Goal: Feedback & Contribution: Submit feedback/report problem

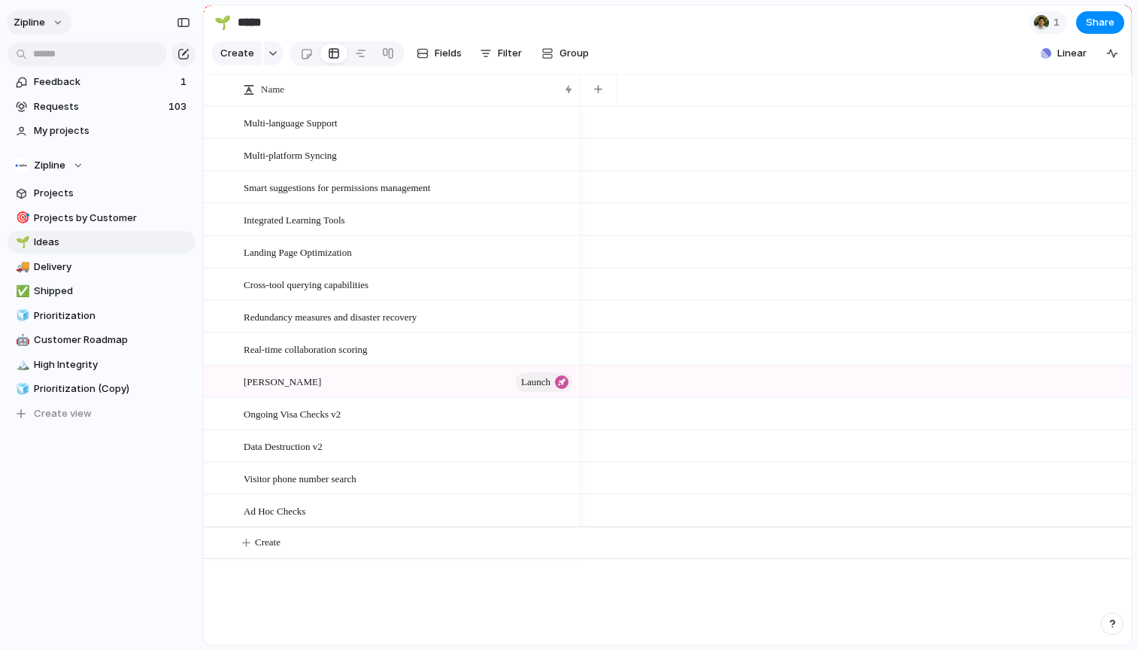
click at [24, 11] on button "zipline" at bounding box center [39, 23] width 65 height 24
click at [1042, 23] on div at bounding box center [1041, 22] width 15 height 15
click at [45, 17] on button "zipline" at bounding box center [39, 23] width 65 height 24
click at [73, 51] on li "Settings" at bounding box center [73, 56] width 125 height 24
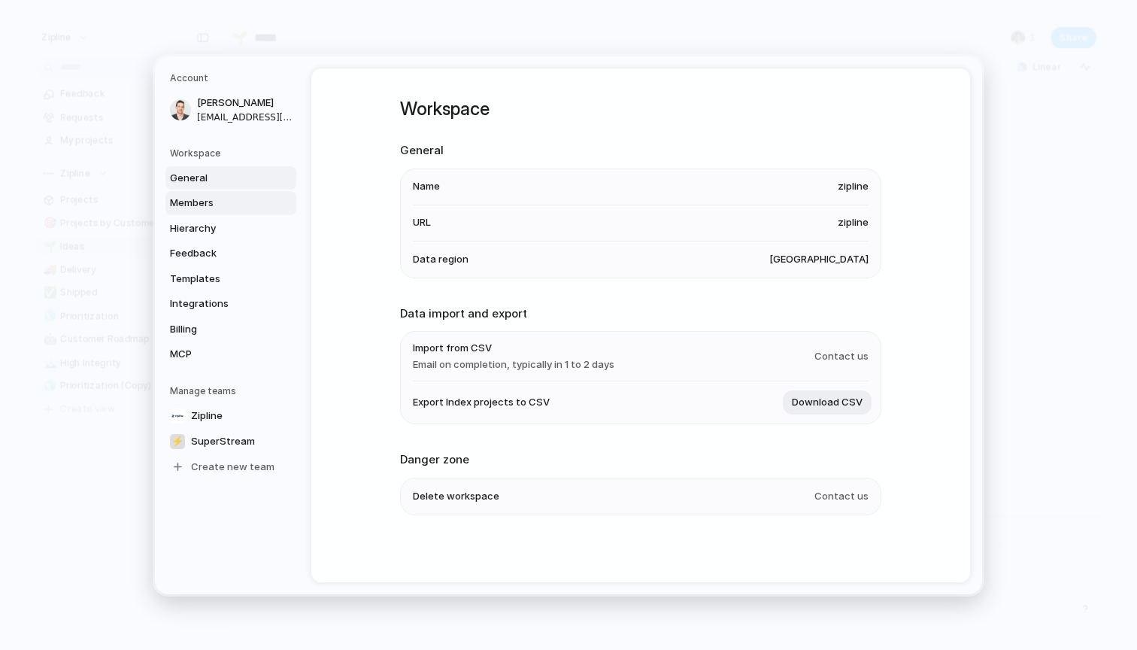
click at [229, 208] on span "Members" at bounding box center [218, 203] width 96 height 15
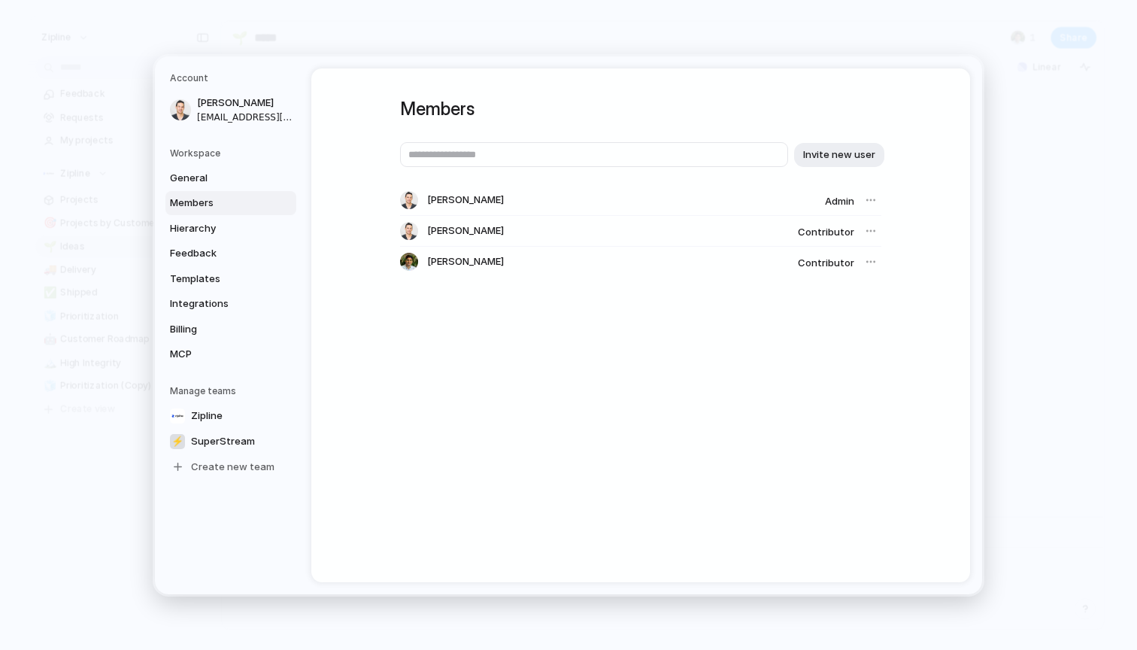
click at [870, 259] on div at bounding box center [870, 261] width 21 height 21
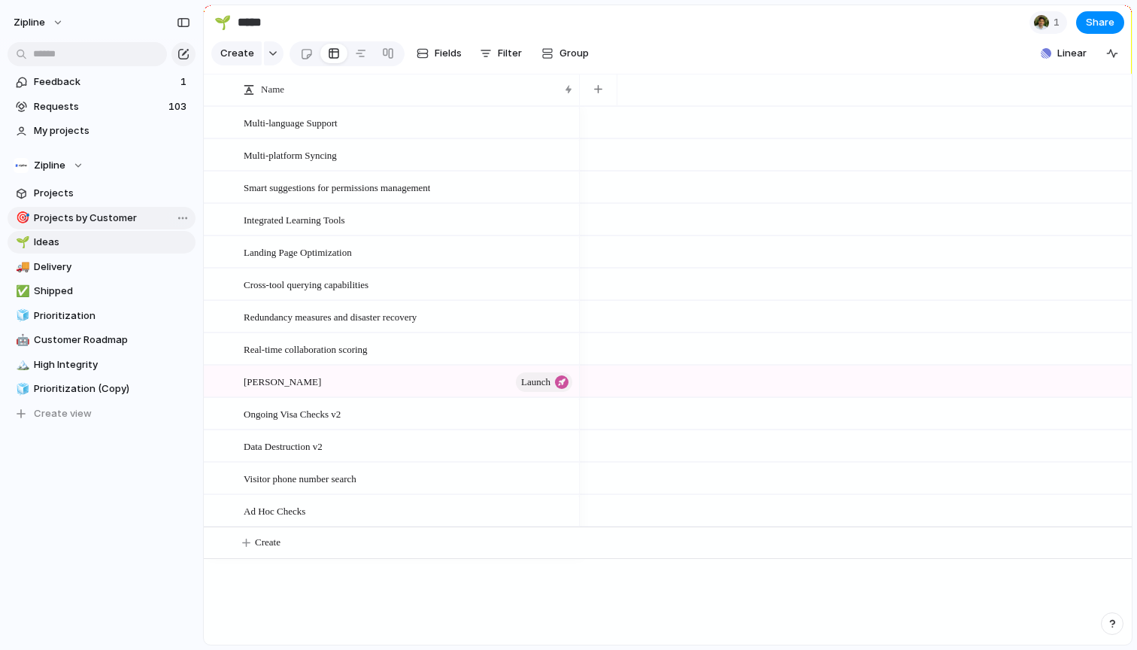
click at [102, 214] on span "Projects by Customer" at bounding box center [112, 218] width 156 height 15
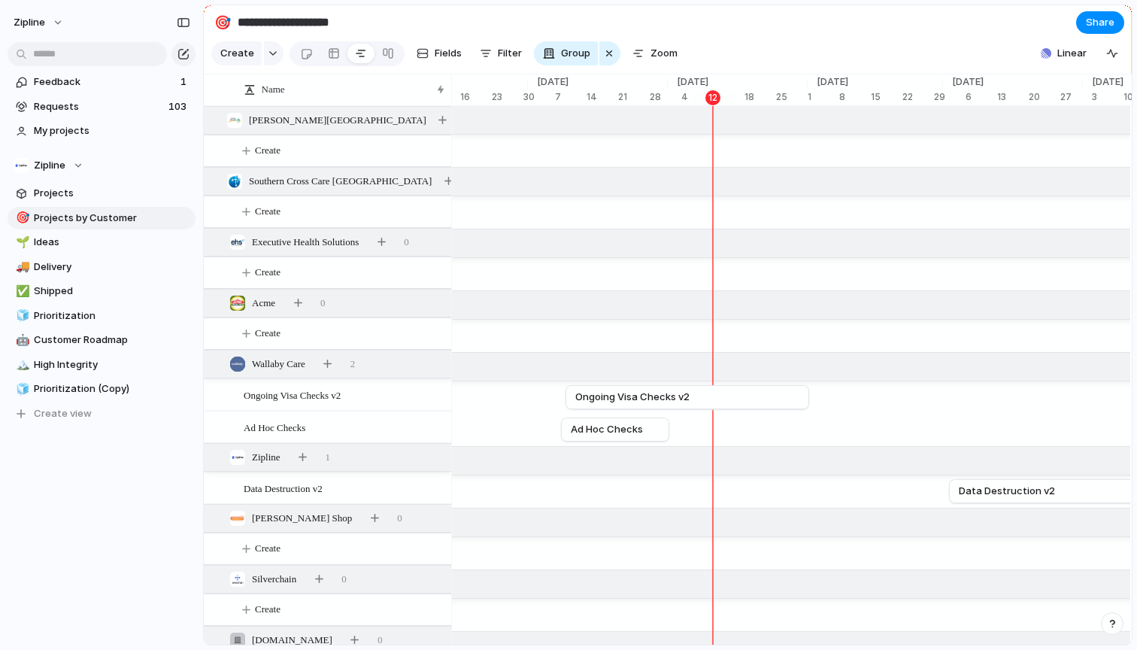
scroll to position [0, 4722]
click at [393, 56] on link at bounding box center [388, 53] width 27 height 24
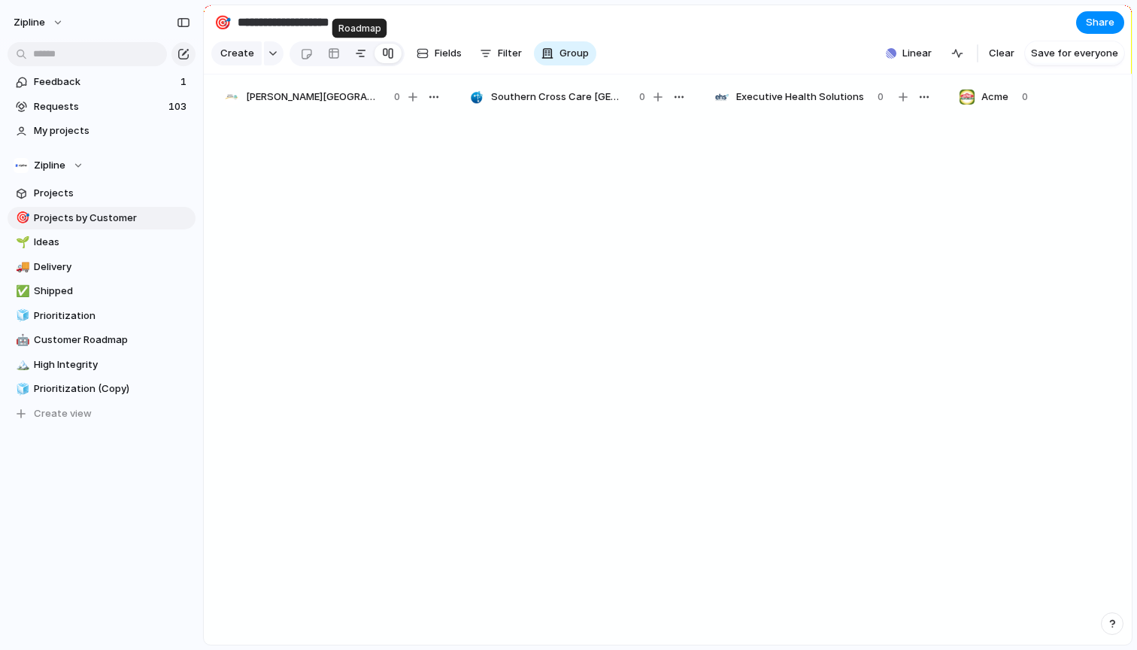
click at [351, 47] on link at bounding box center [360, 53] width 27 height 24
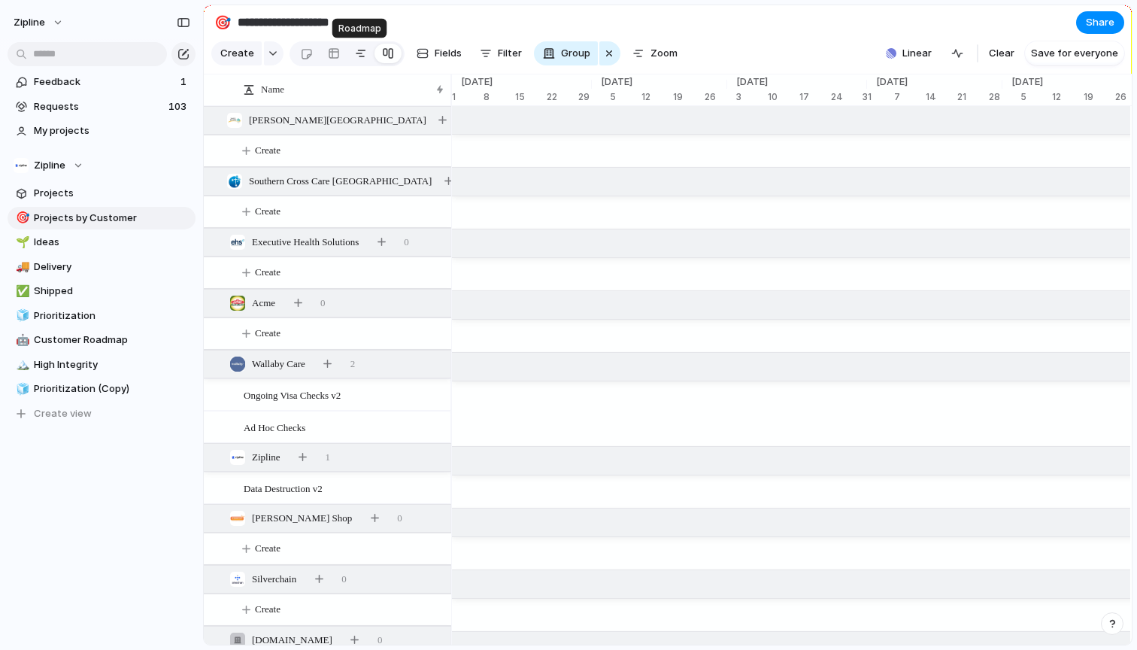
scroll to position [0, 4656]
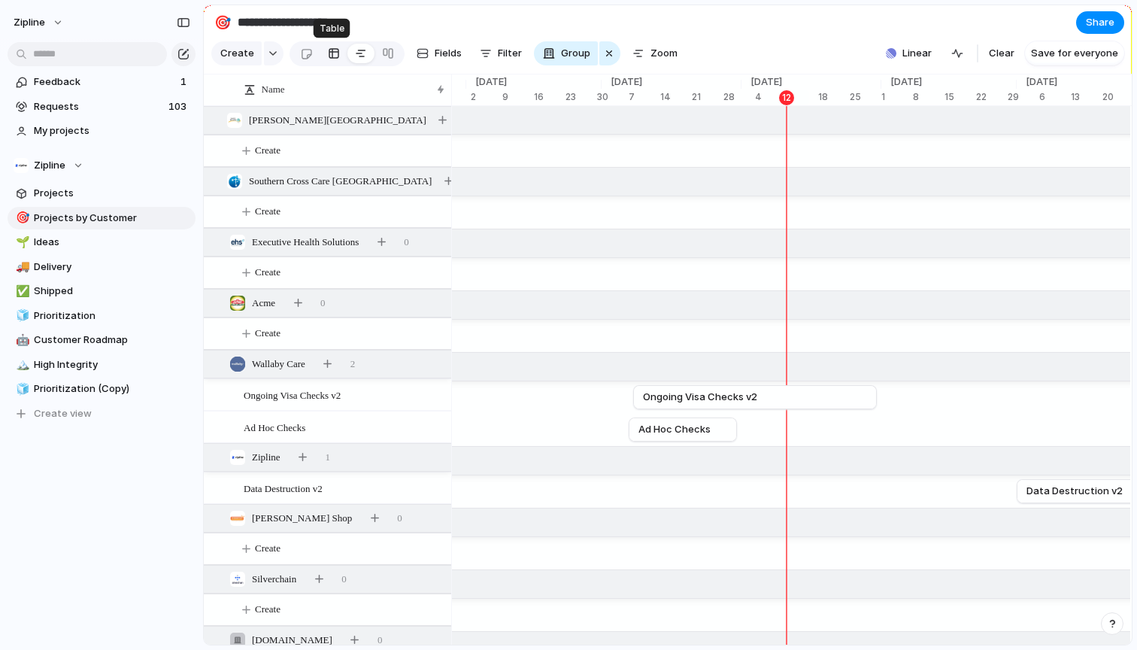
click at [320, 53] on link at bounding box center [333, 53] width 27 height 24
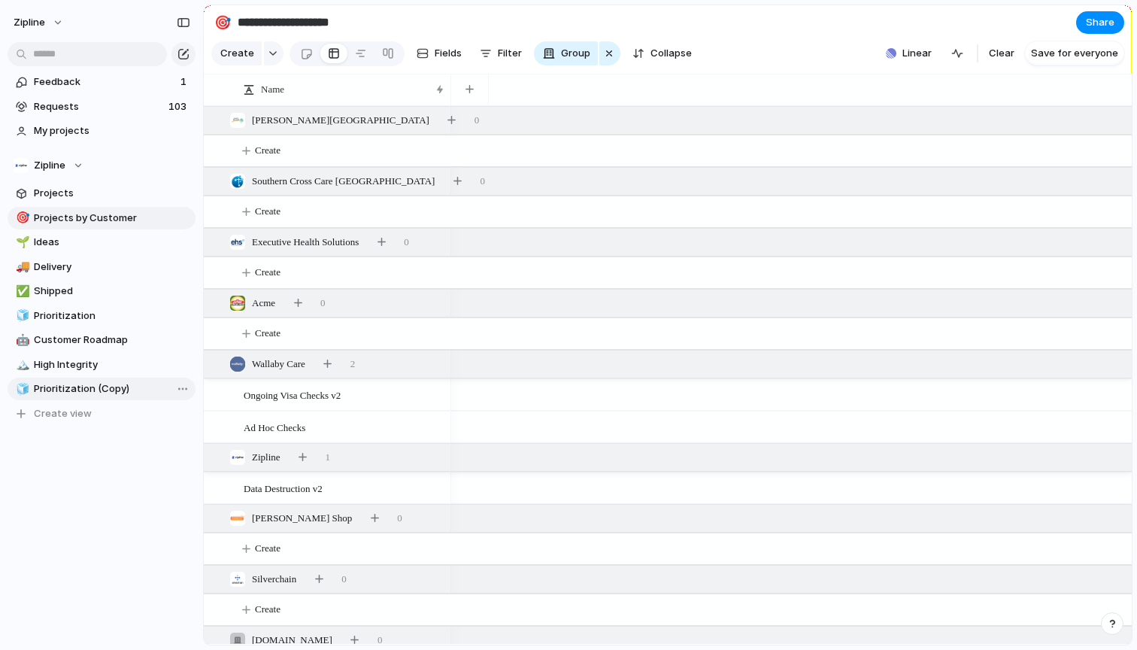
click at [58, 396] on span "Prioritization (Copy)" at bounding box center [112, 388] width 156 height 15
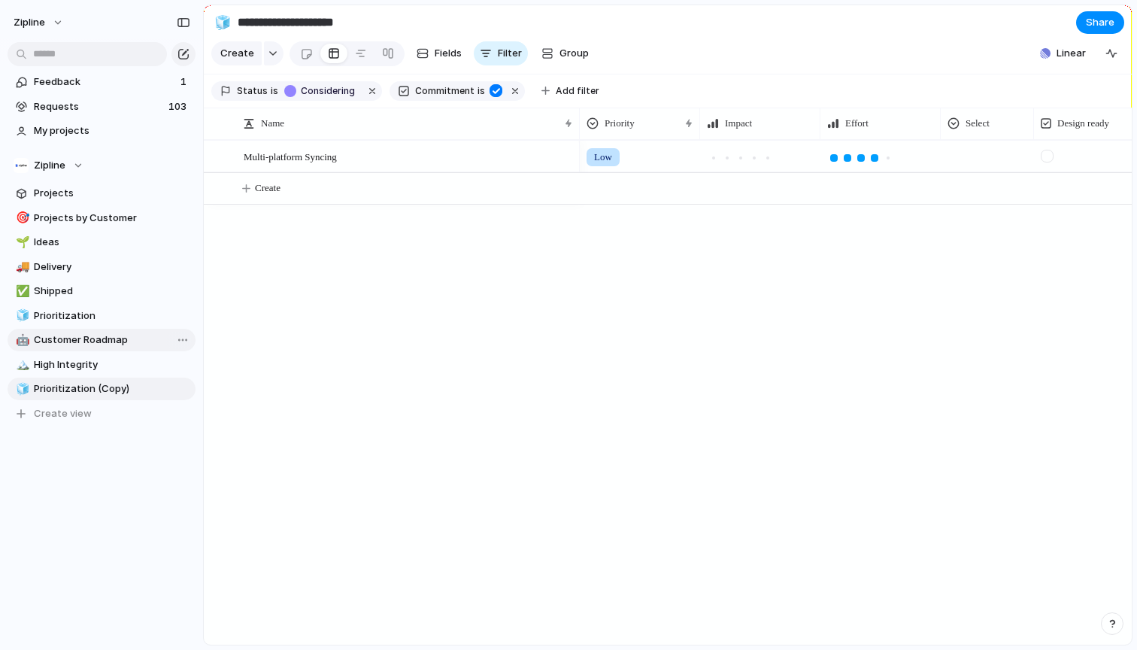
click at [77, 342] on span "Customer Roadmap" at bounding box center [112, 339] width 156 height 15
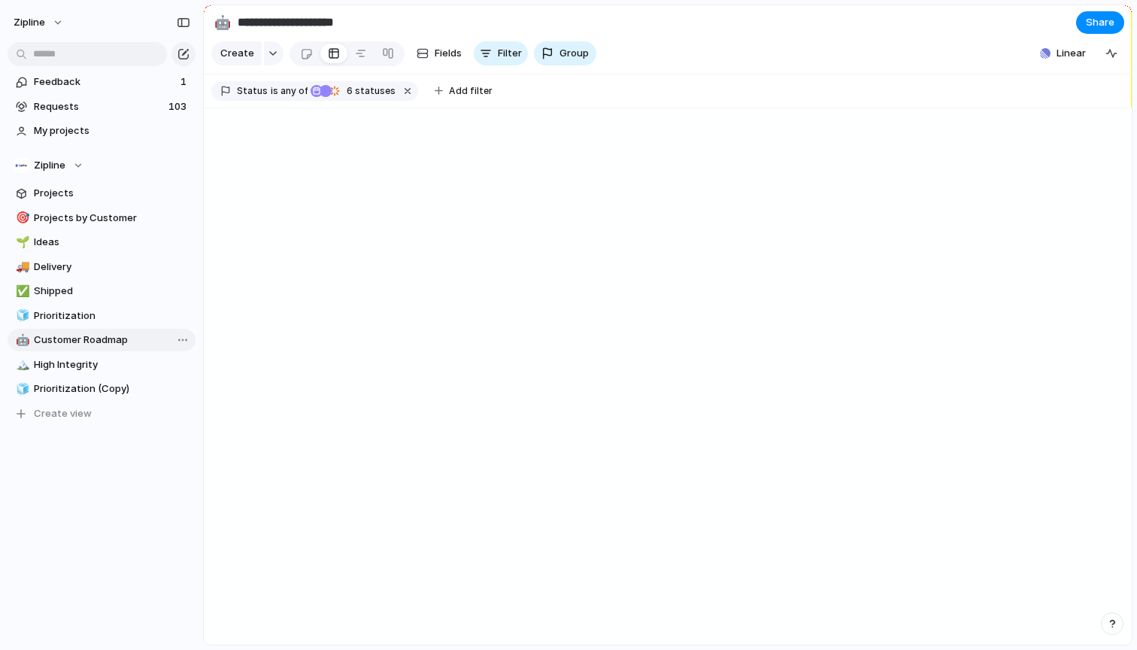
type input "**********"
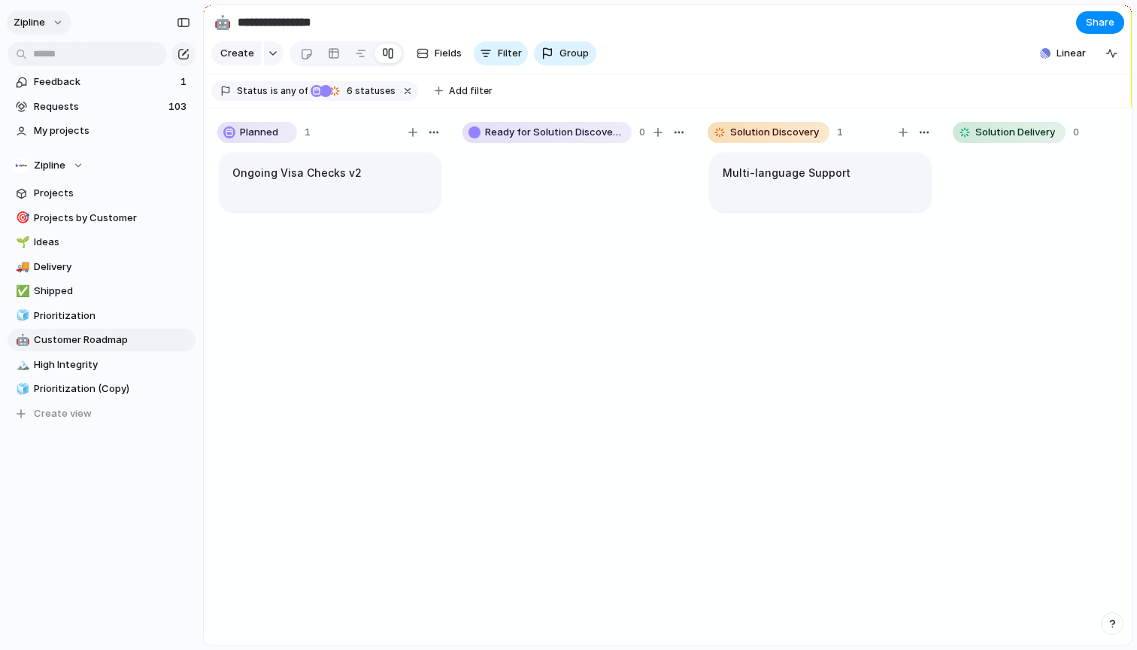
click at [50, 20] on button "zipline" at bounding box center [39, 23] width 65 height 24
click at [54, 56] on span "Settings" at bounding box center [55, 56] width 41 height 15
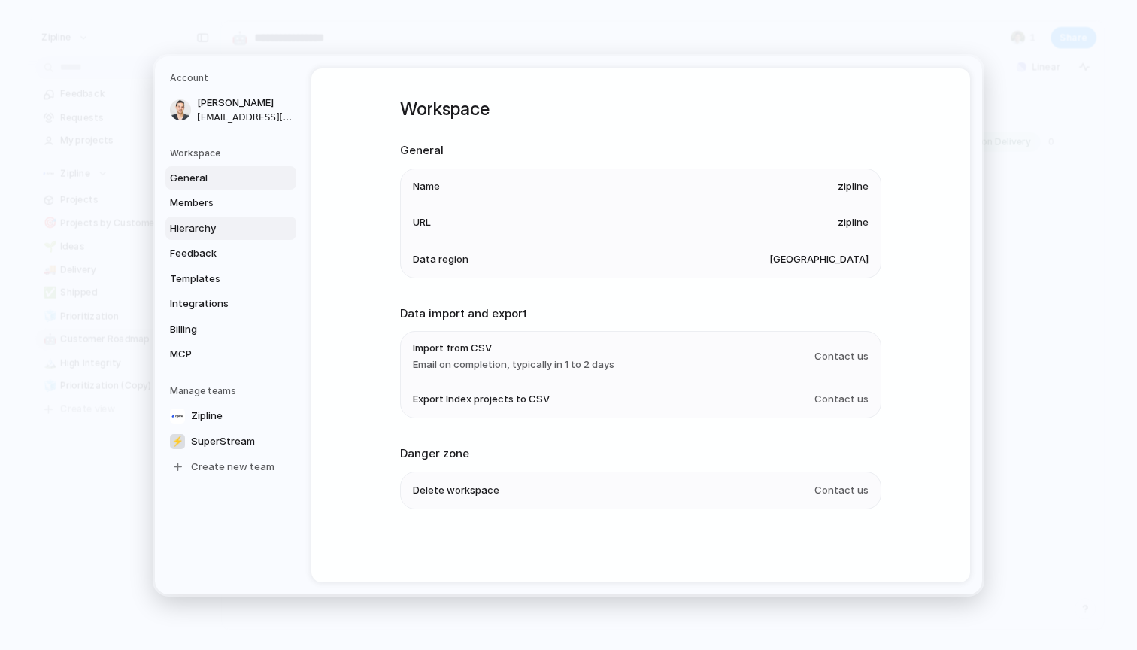
click at [217, 227] on span "Hierarchy" at bounding box center [218, 227] width 96 height 15
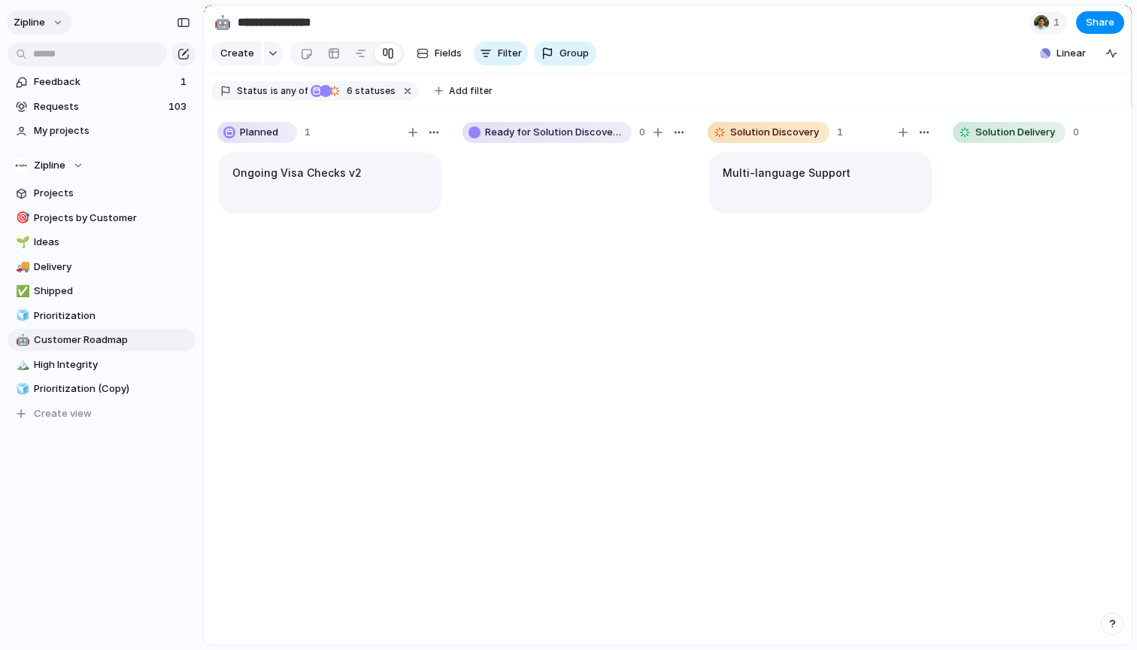
click at [62, 17] on button "zipline" at bounding box center [39, 23] width 65 height 24
click at [41, 53] on span "Settings" at bounding box center [55, 56] width 41 height 15
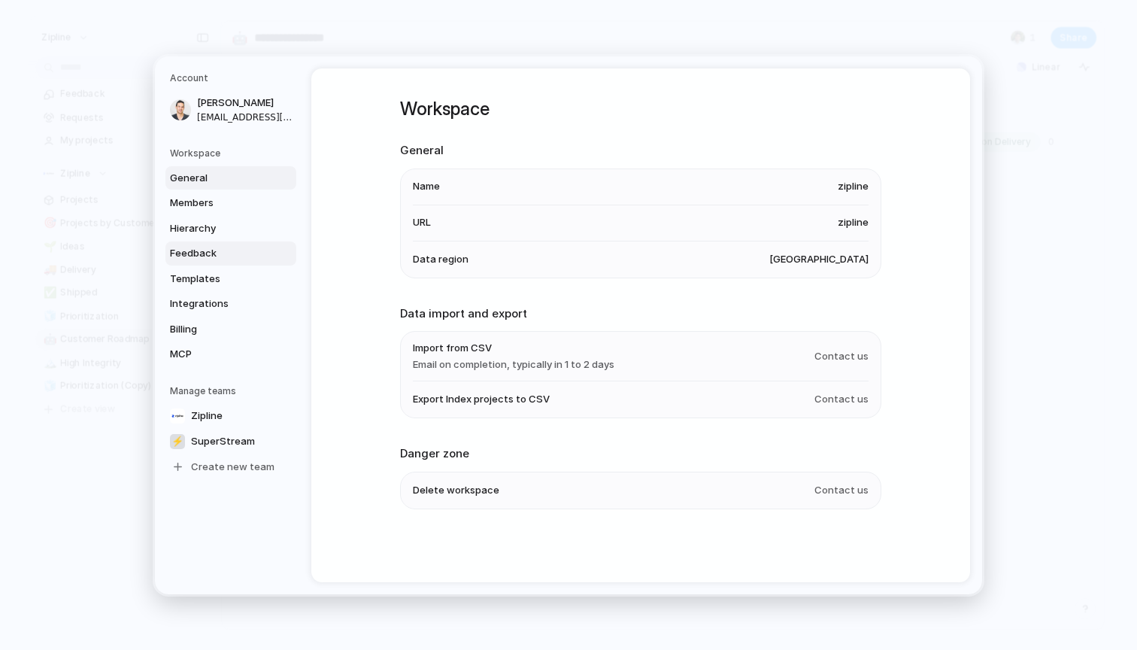
click at [218, 256] on span "Feedback" at bounding box center [218, 253] width 96 height 15
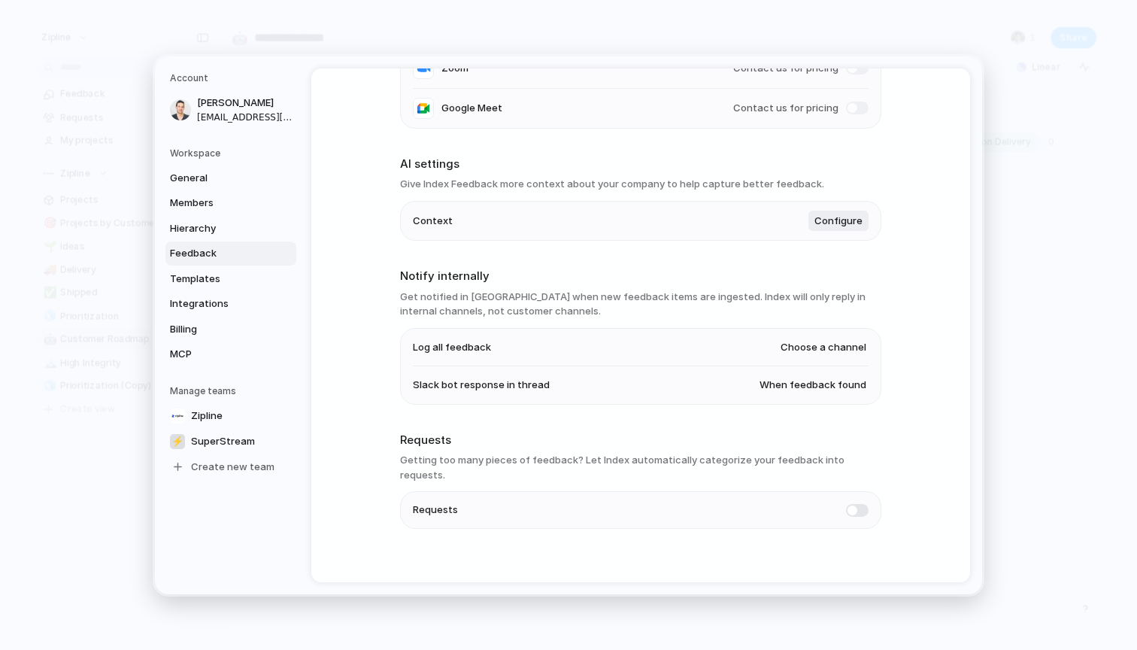
scroll to position [258, 0]
click at [858, 504] on span at bounding box center [857, 510] width 23 height 13
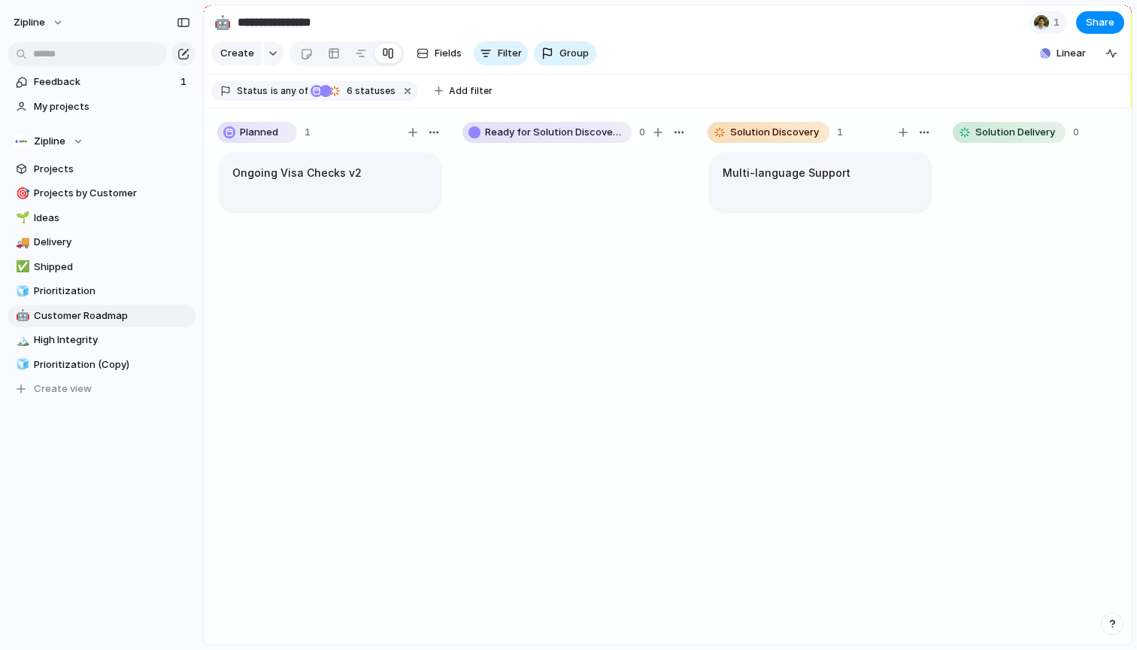
click at [80, 93] on section "Feedback 1 My projects" at bounding box center [101, 93] width 203 height 50
click at [80, 83] on span "Feedback" at bounding box center [105, 81] width 142 height 15
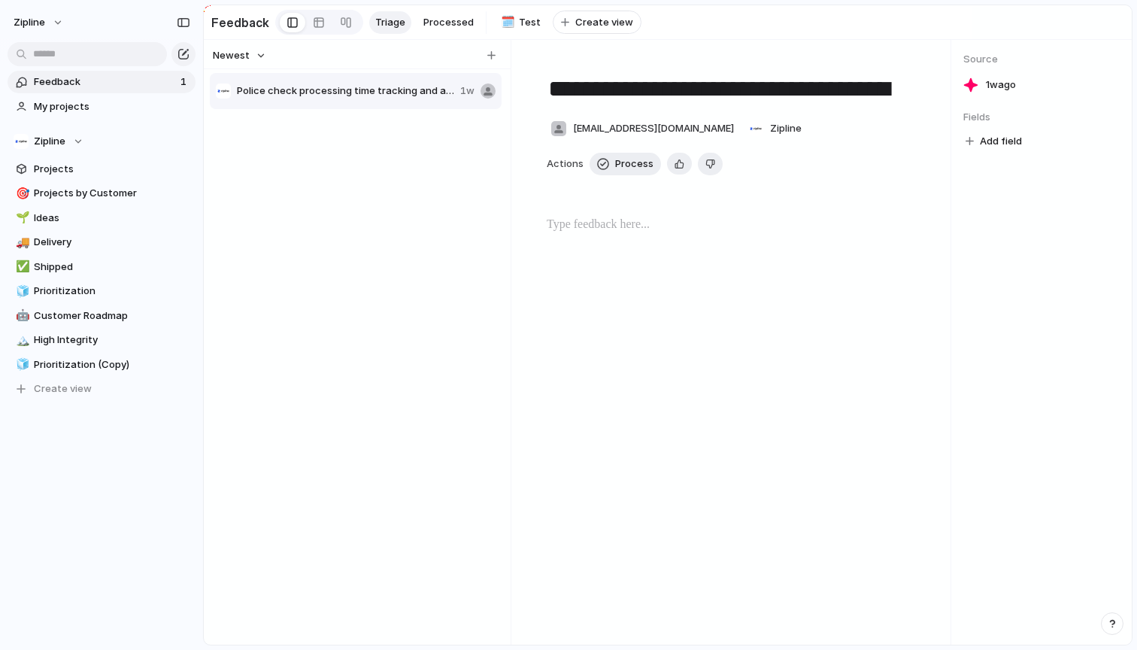
type textarea "**********"
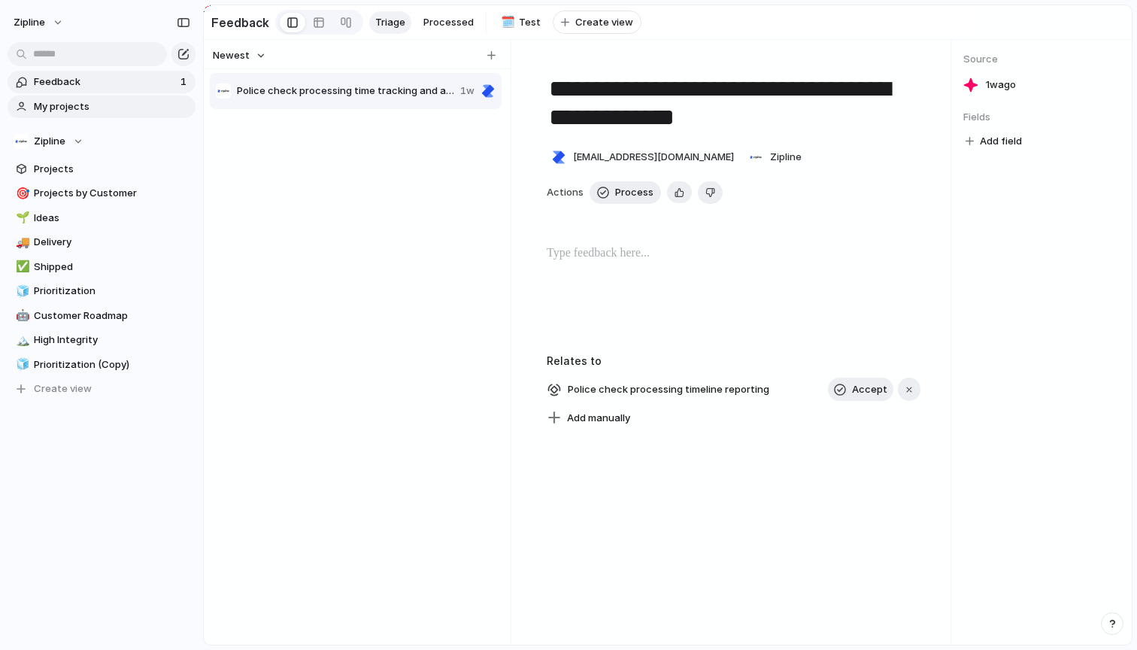
click at [85, 103] on span "My projects" at bounding box center [112, 106] width 156 height 15
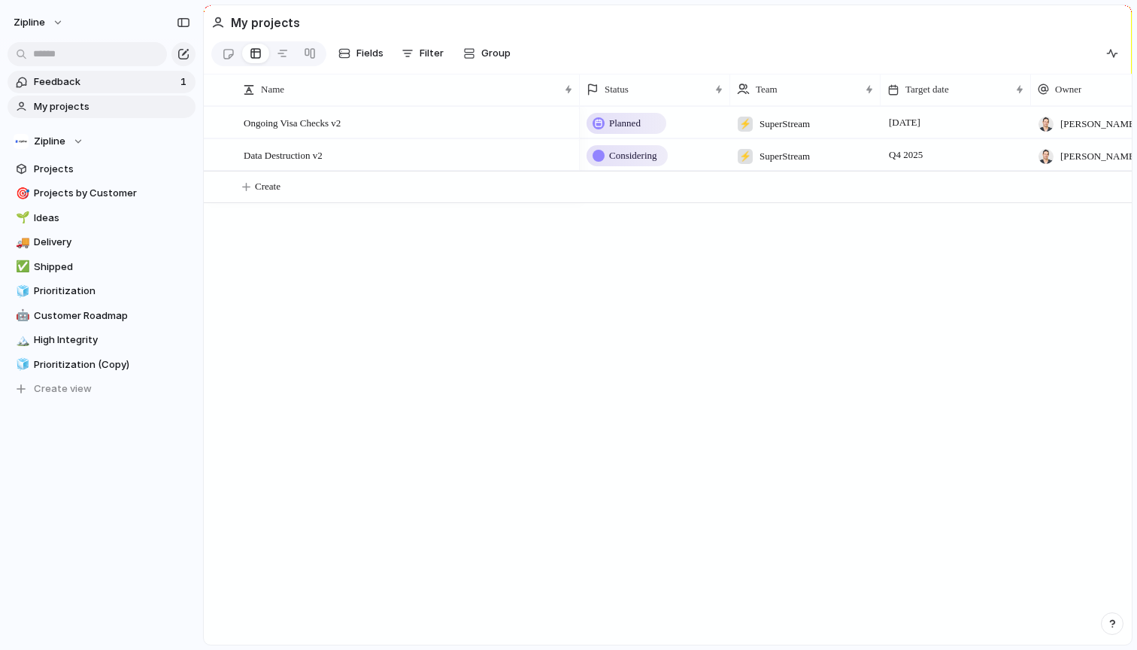
click at [99, 75] on span "Feedback" at bounding box center [105, 81] width 142 height 15
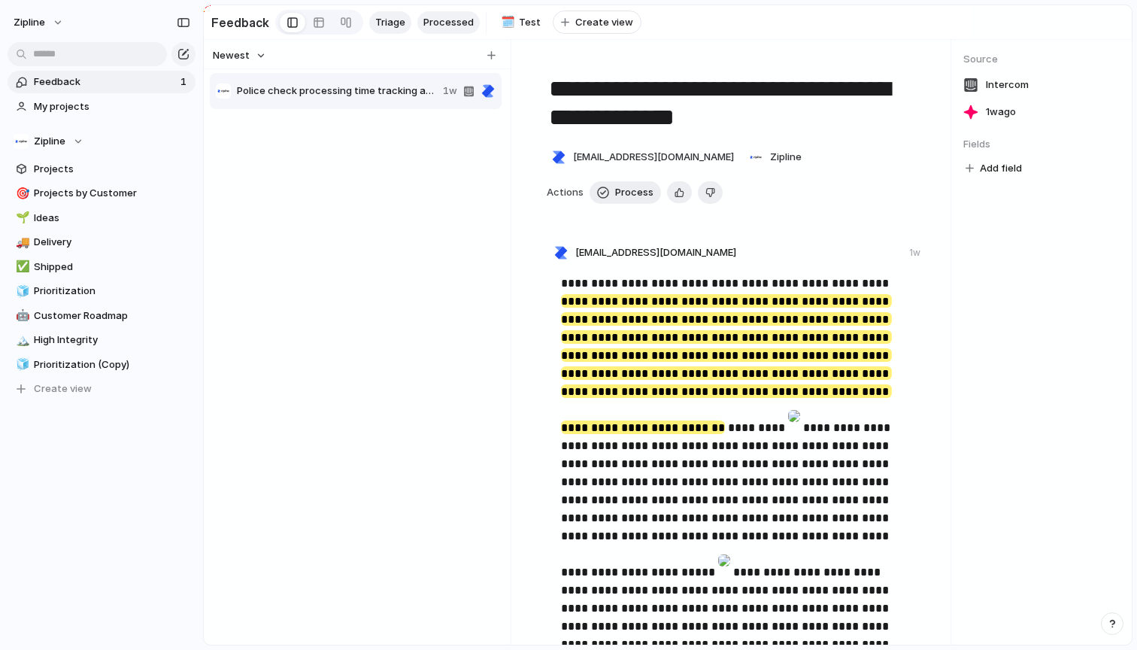
click at [436, 21] on span "Processed" at bounding box center [448, 22] width 50 height 15
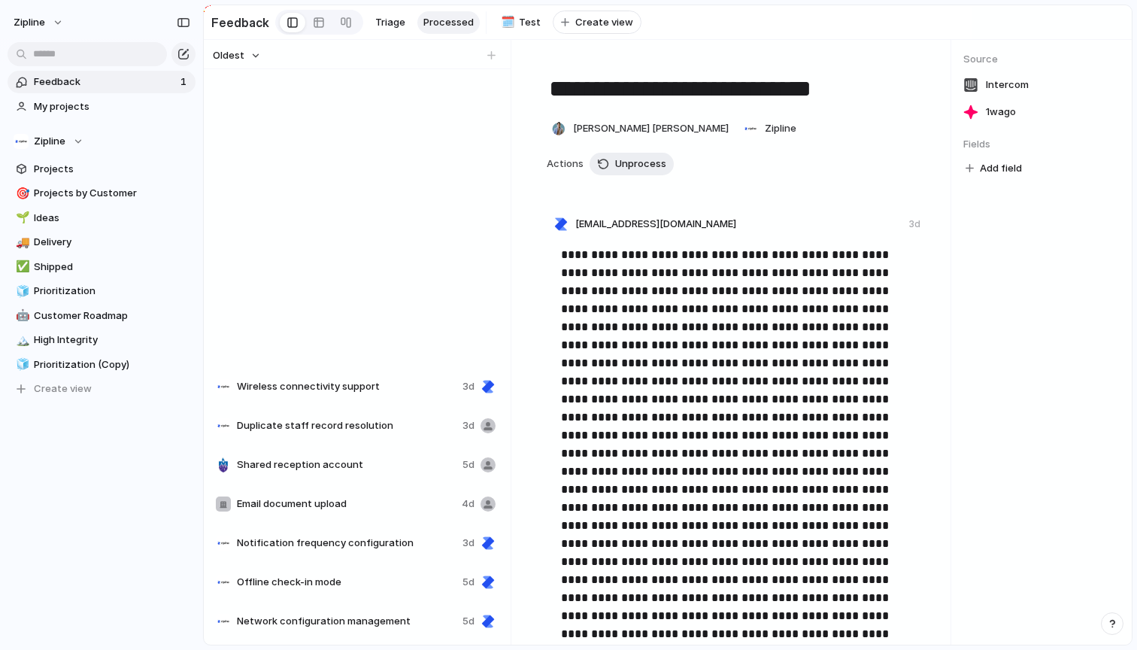
scroll to position [4029, 0]
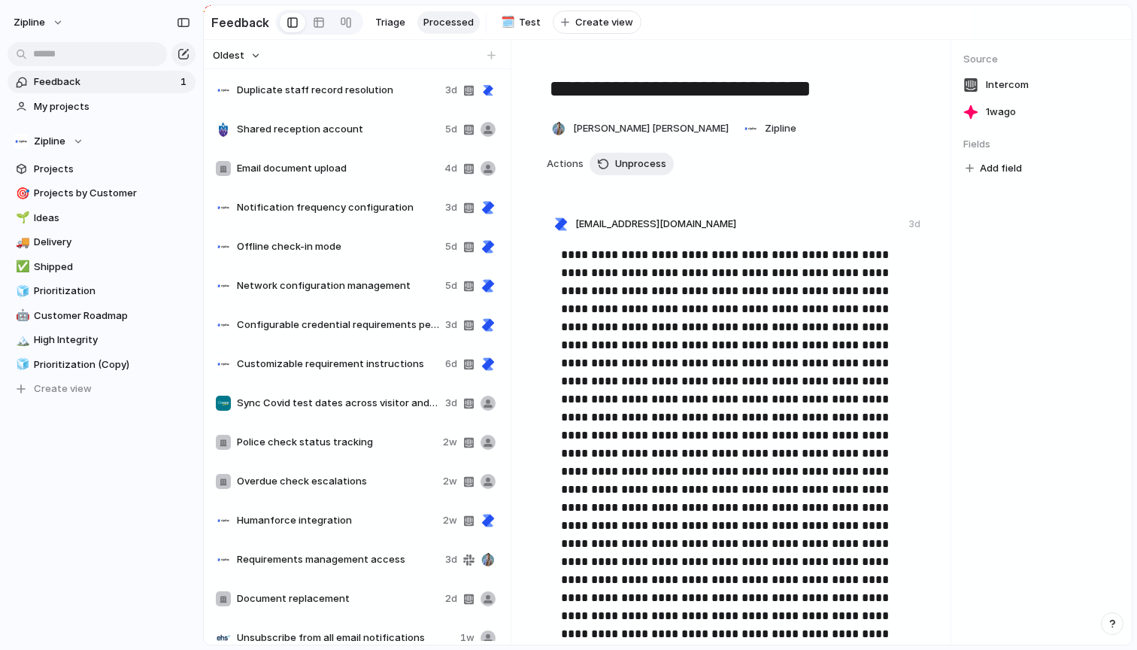
click at [350, 252] on span "Offline check-in mode" at bounding box center [338, 246] width 202 height 15
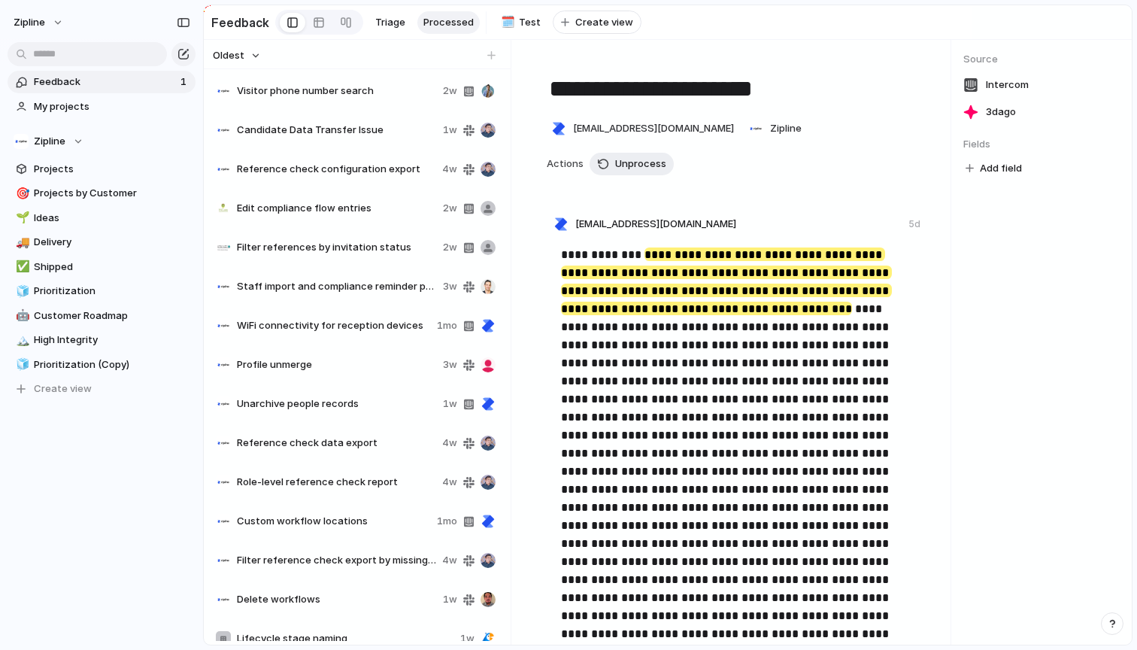
click at [317, 395] on div "Unarchive people records 1w" at bounding box center [356, 404] width 292 height 36
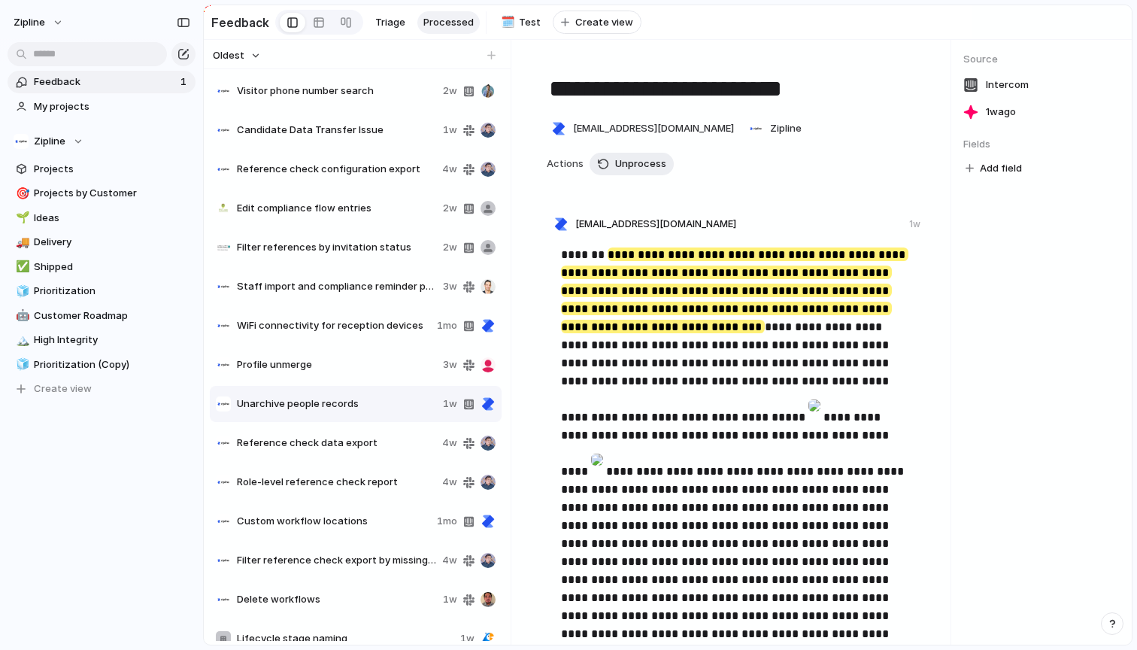
click at [323, 336] on div "WiFi connectivity for reception devices 1mo" at bounding box center [356, 326] width 292 height 36
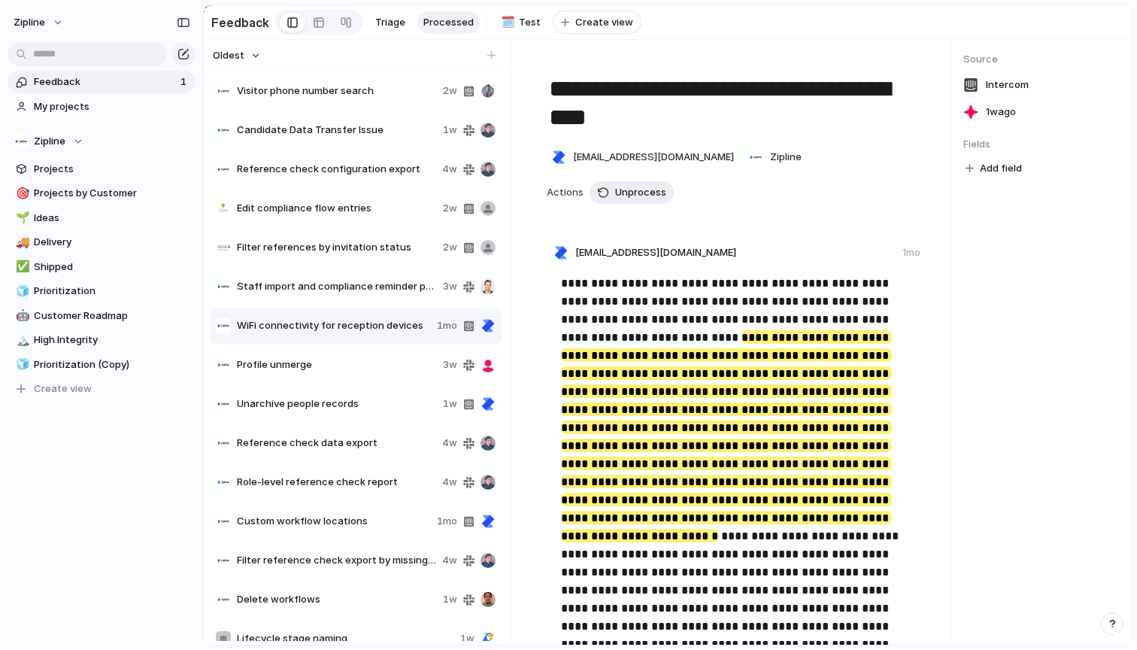
click at [326, 283] on span "Staff import and compliance reminder performance optimization" at bounding box center [337, 286] width 200 height 15
type textarea "**********"
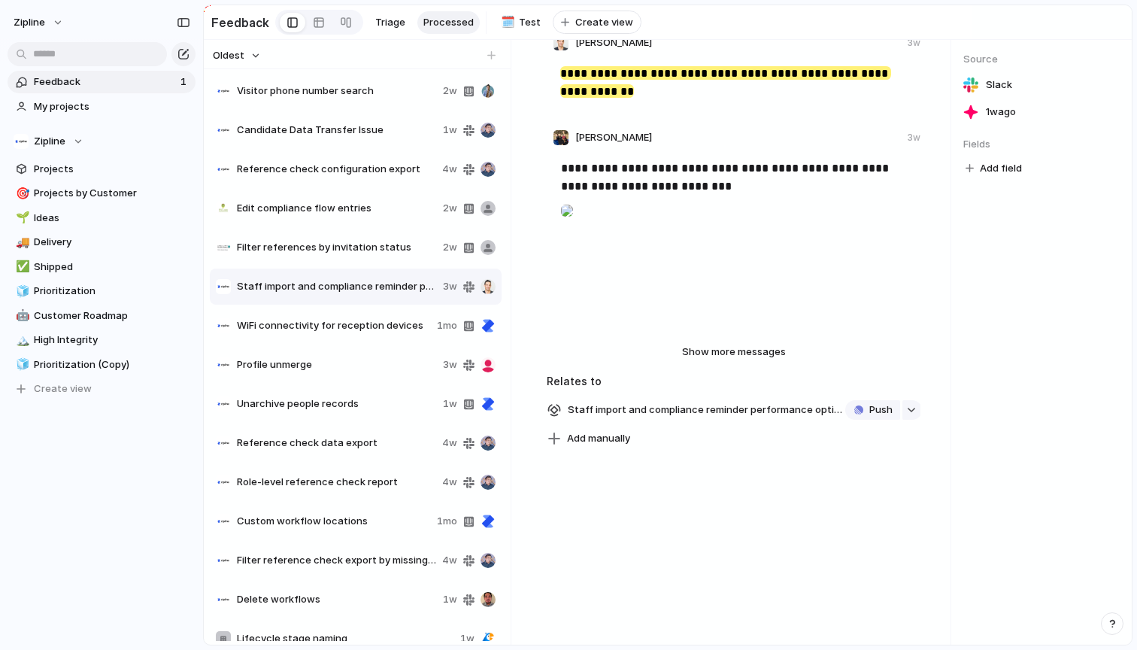
scroll to position [238, 0]
click at [426, 343] on span "Delete" at bounding box center [430, 339] width 32 height 15
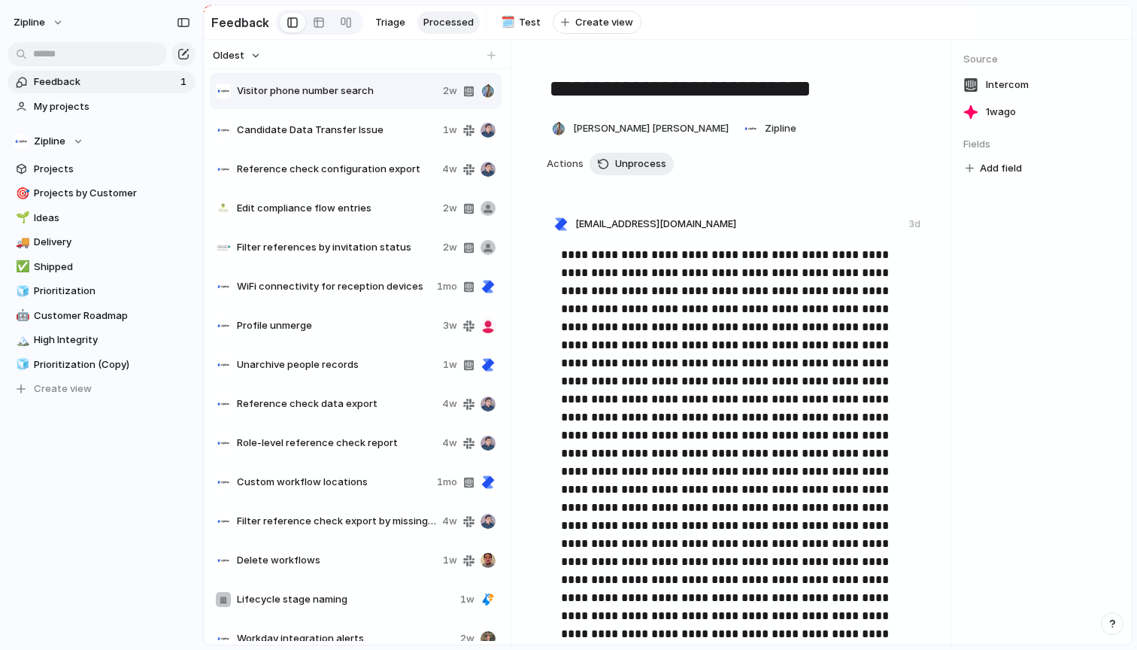
click at [350, 262] on div "Filter references by invitation status 2w" at bounding box center [356, 247] width 292 height 36
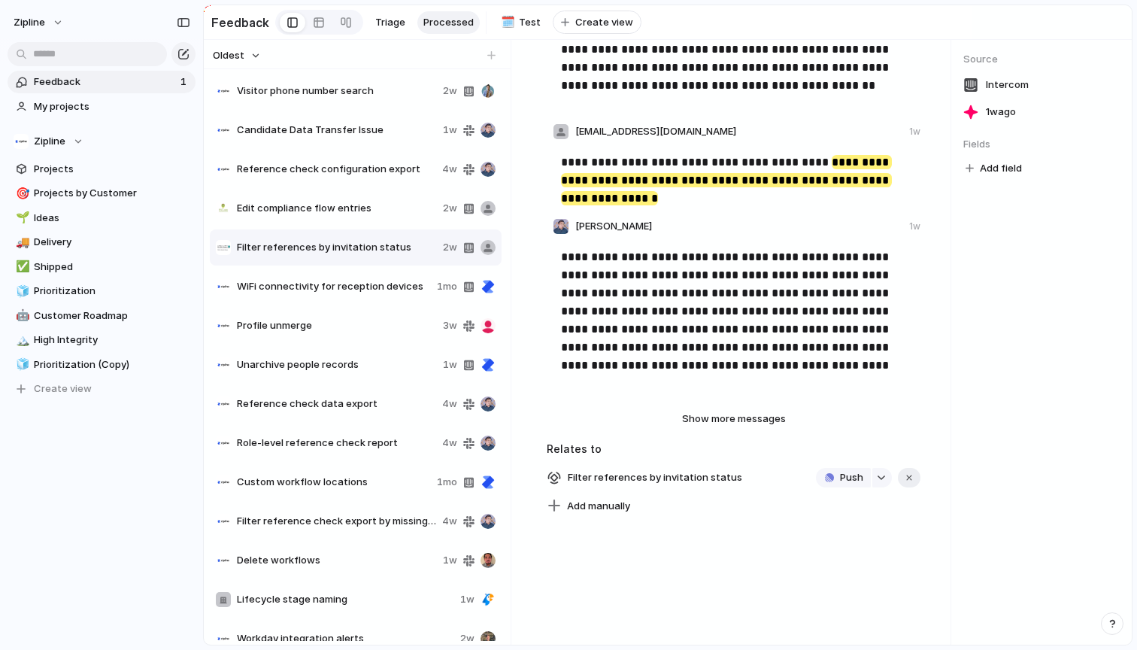
scroll to position [302, 0]
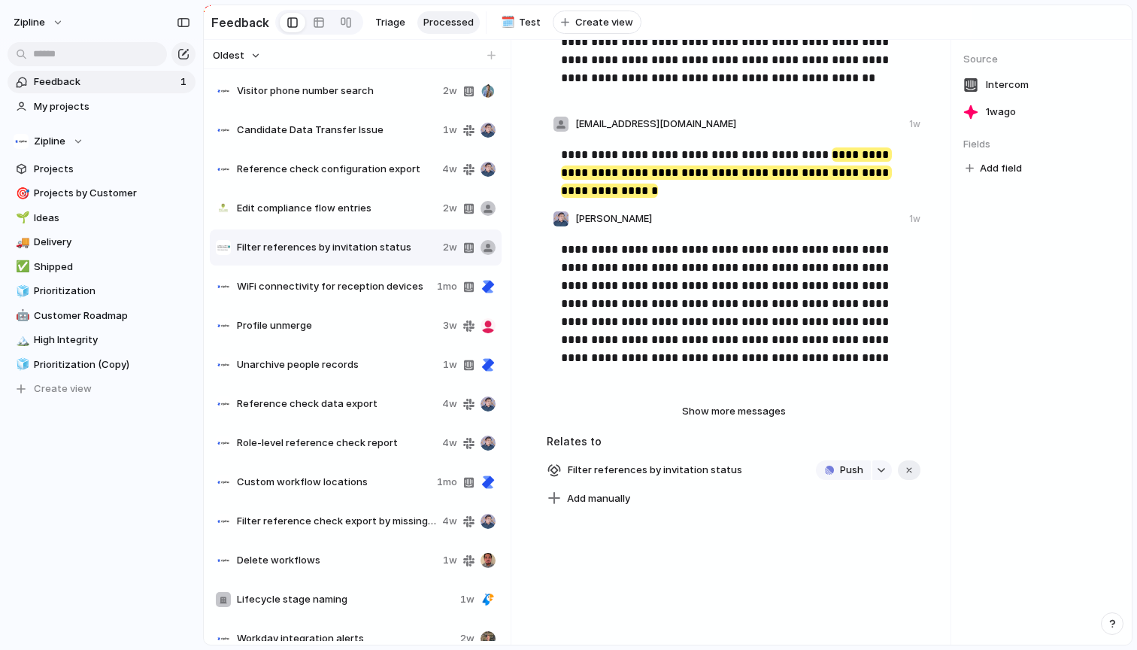
click at [297, 217] on div "Edit compliance flow entries 2w" at bounding box center [356, 208] width 292 height 36
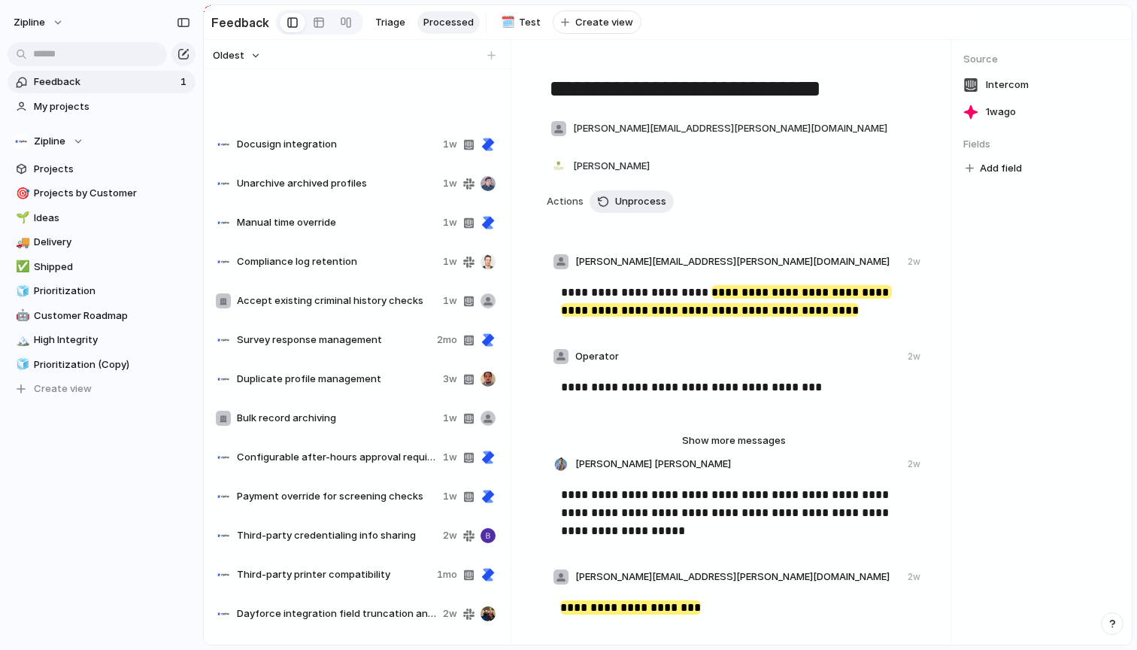
scroll to position [1465, 0]
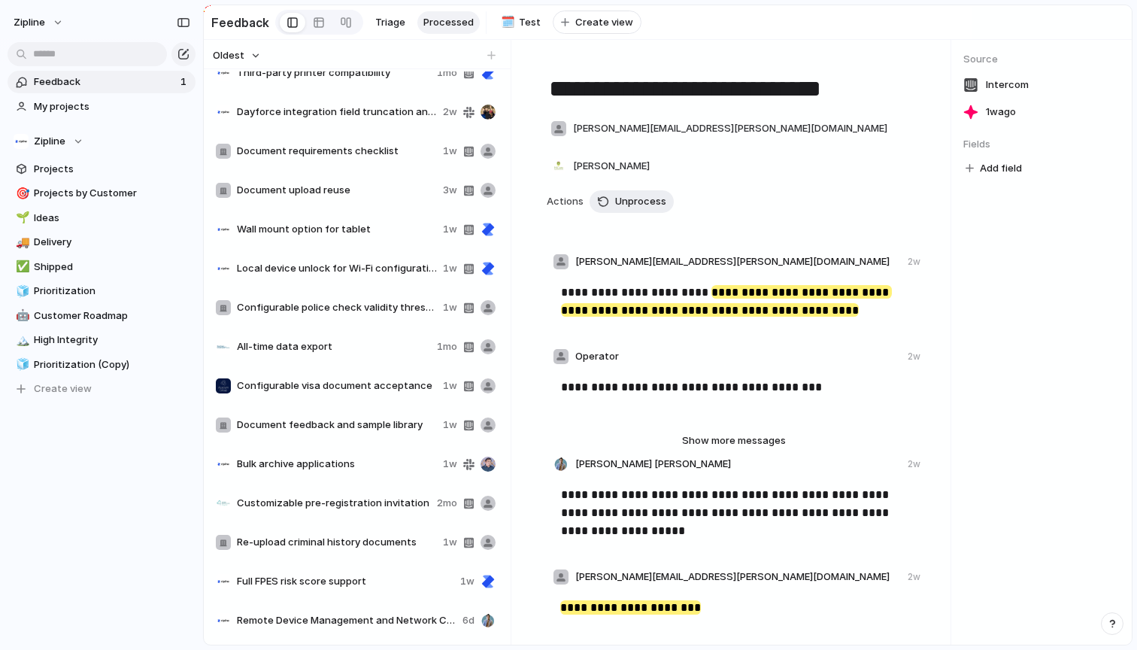
click at [302, 193] on span "Document upload reuse" at bounding box center [337, 190] width 200 height 15
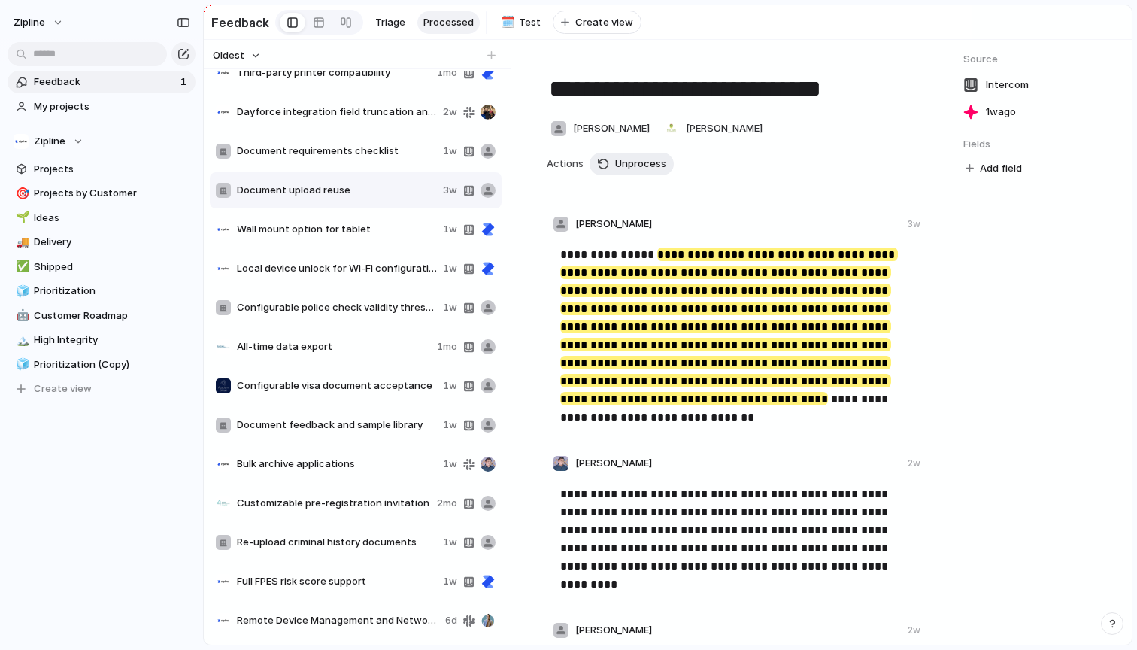
type textarea "**********"
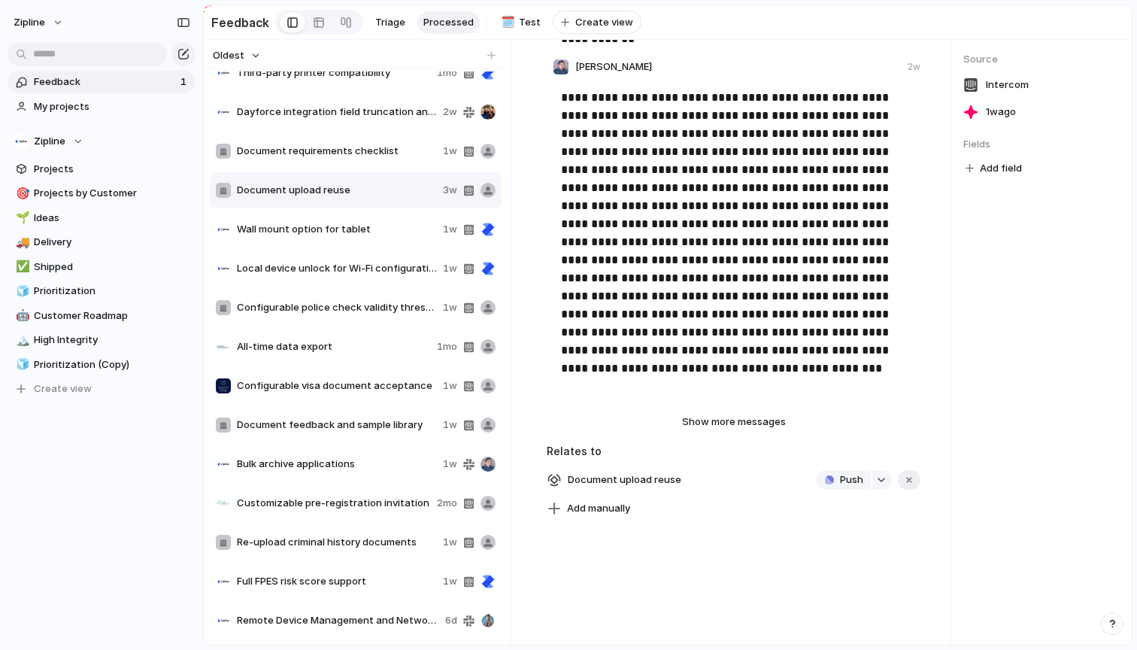
scroll to position [696, 0]
